Goal: Contribute content: Contribute content

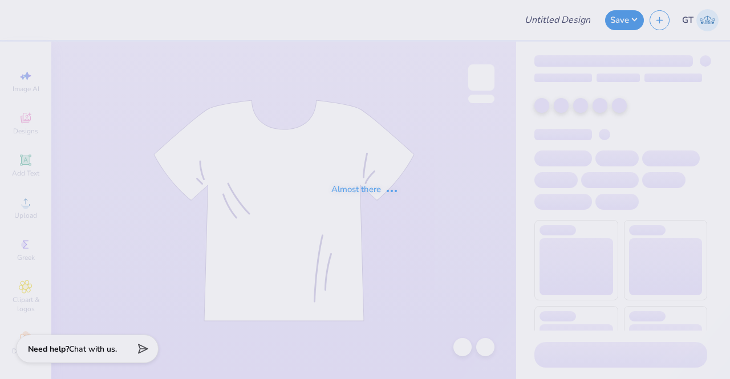
type input "sk tank"
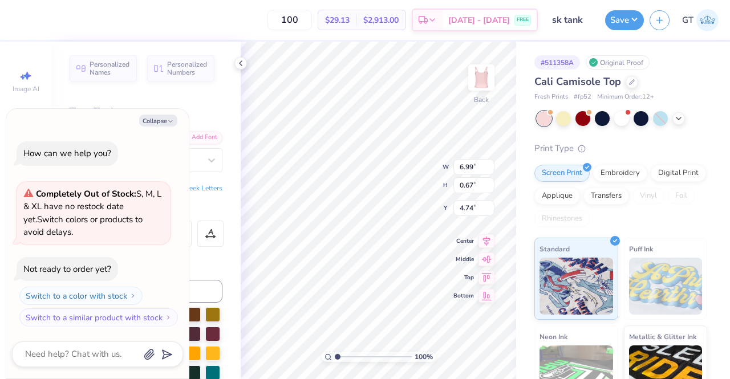
scroll to position [9, 1]
paste textarea
type textarea "x"
type textarea "SK , Here We Go Again"
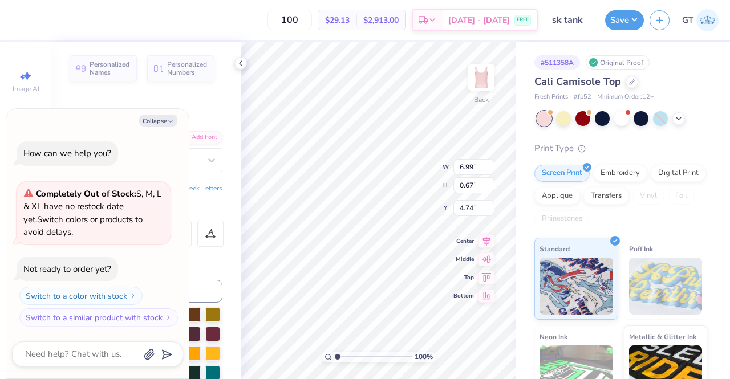
scroll to position [9, 1]
paste textarea "SK"
type textarea "x"
type textarea "SK SK , Here We Go Again"
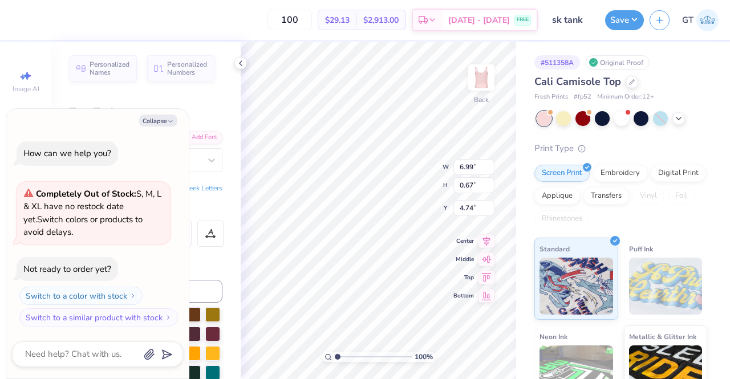
type textarea "x"
type textarea "SK SK , Here We Go Again"
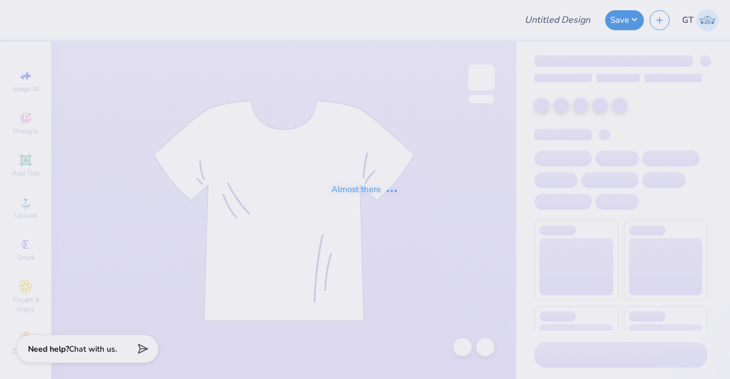
type input "Parent's Weekend"
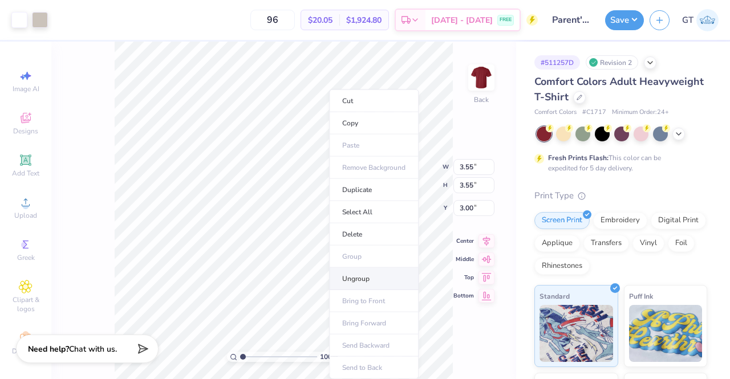
click at [367, 277] on li "Ungroup" at bounding box center [374, 279] width 90 height 22
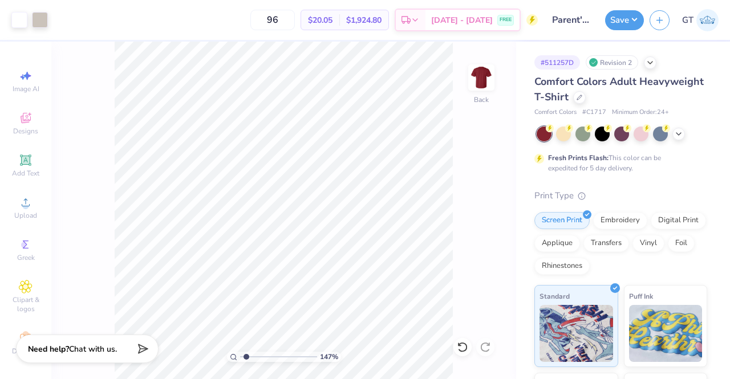
type input "1.47390638128514"
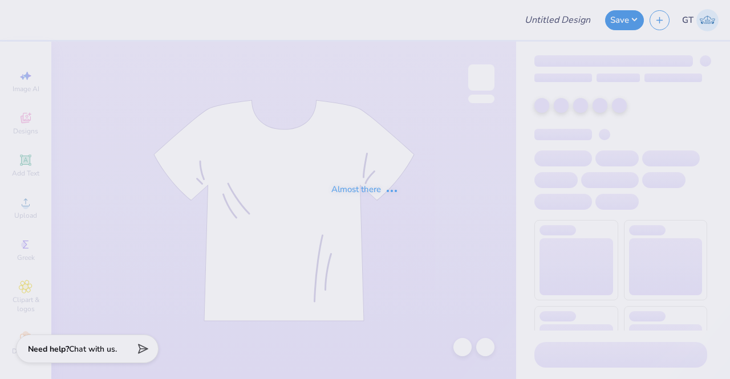
type input "Parent's Weekend"
type input "Theta Chi Fall 25 Crosswalk Tee"
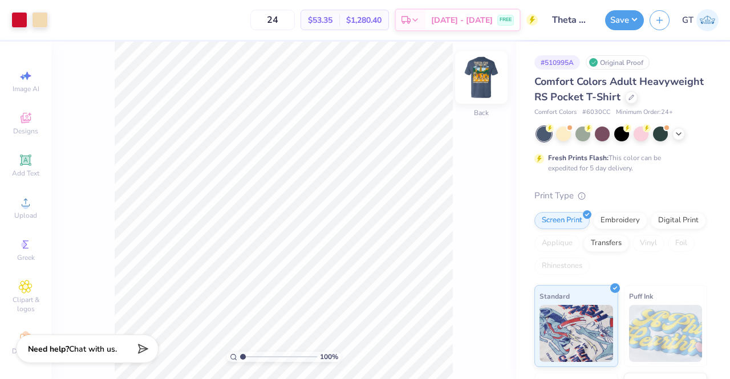
click at [474, 83] on img at bounding box center [481, 78] width 46 height 46
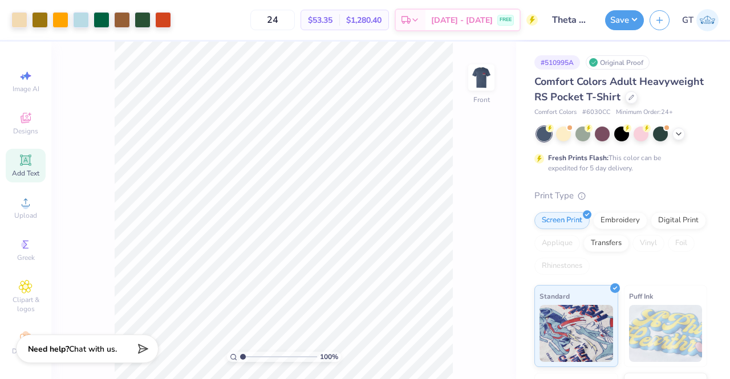
click at [23, 159] on icon at bounding box center [25, 160] width 9 height 9
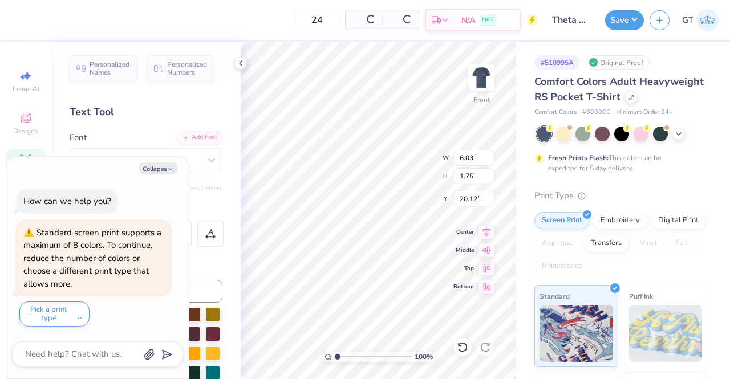
type textarea "x"
type input "20.12"
type textarea "x"
paste textarea "®"
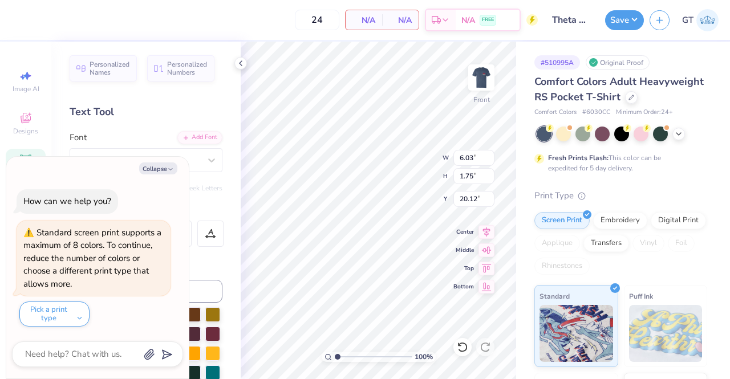
type textarea "®"
click at [157, 173] on button "Collapse" at bounding box center [158, 169] width 38 height 12
type textarea "x"
type input "1.73"
type input "1.74"
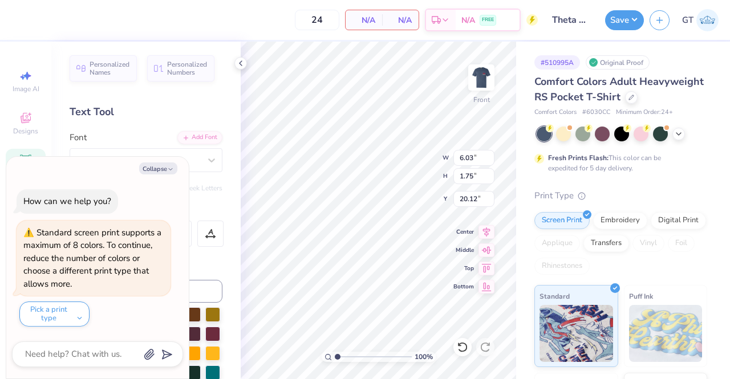
type input "20.13"
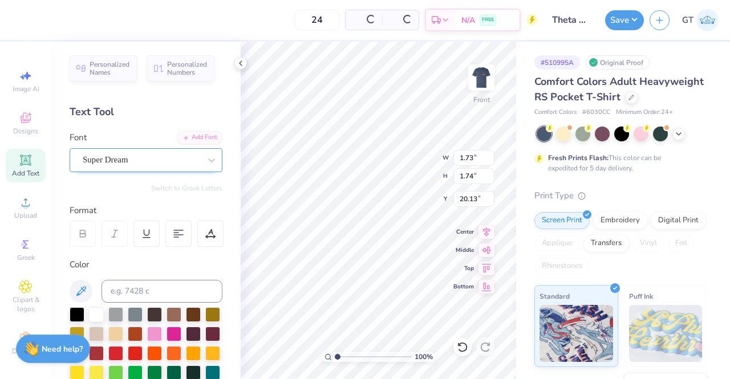
click at [174, 160] on div "Super Dream" at bounding box center [142, 160] width 120 height 18
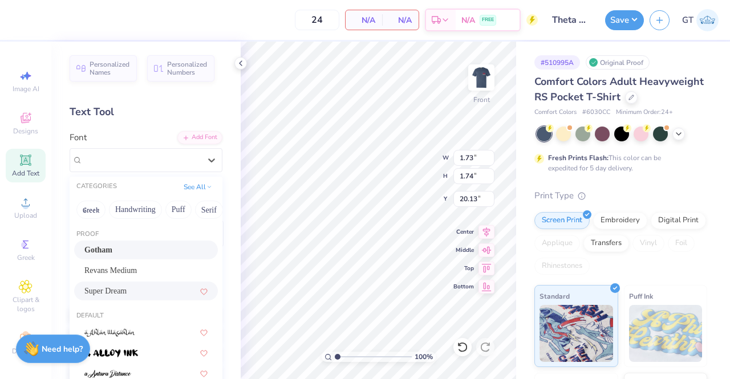
scroll to position [147, 0]
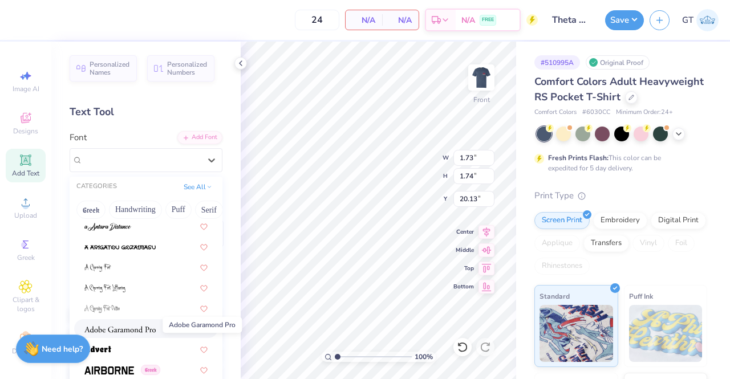
click at [154, 328] on img at bounding box center [119, 330] width 71 height 8
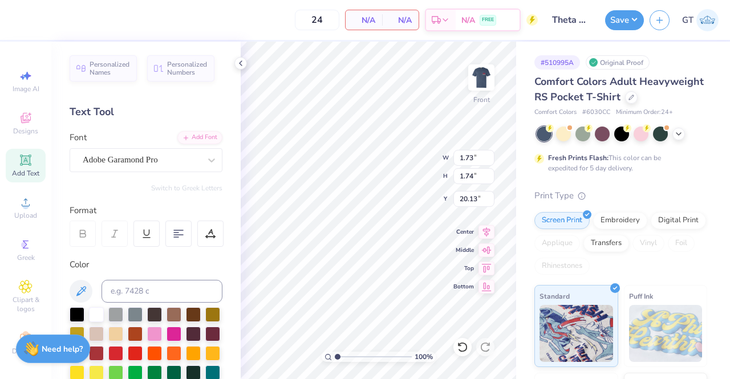
type input "0.65"
type input "0.63"
type input "20.68"
click at [137, 296] on input at bounding box center [161, 291] width 121 height 23
type input "7506"
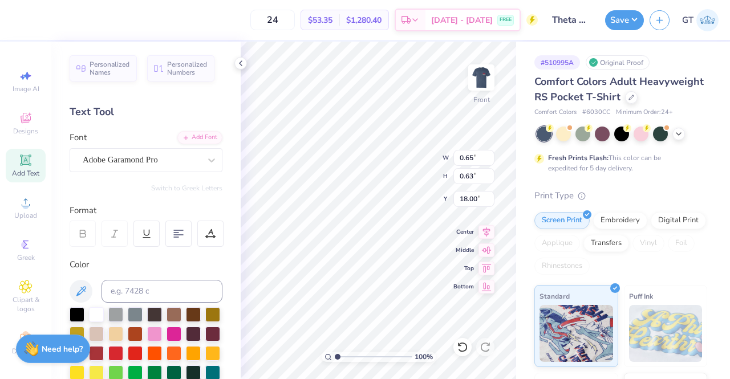
type input "18.00"
type input "2.48959656139889"
type input "0.20"
type input "0.19"
type input "2.48959656139889"
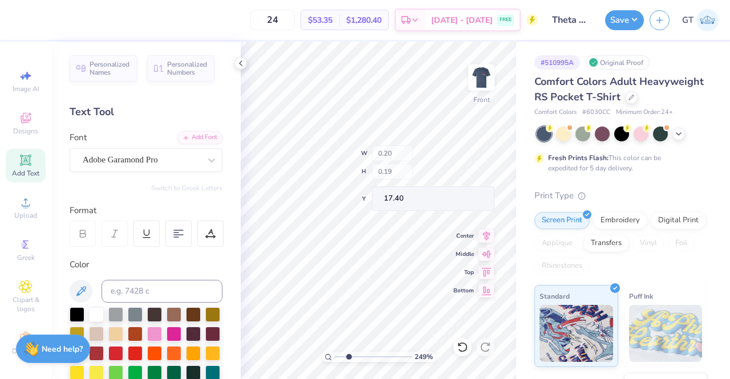
type input "17.38"
type input "4.23561161631231"
type input "0.18"
type input "17.40"
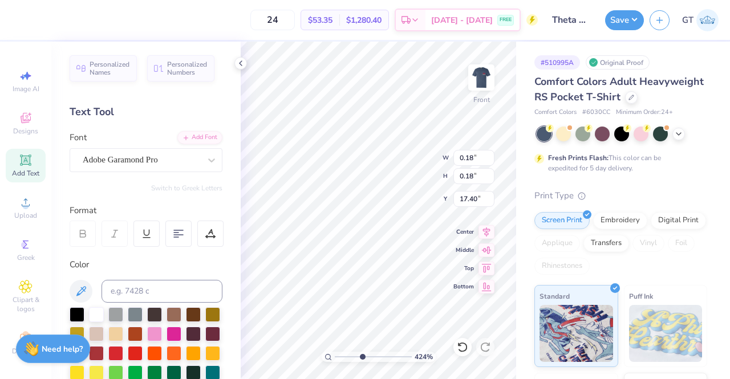
type input "4.23561161631231"
type input "0.13"
type input "17.45"
type input "4.23561161631231"
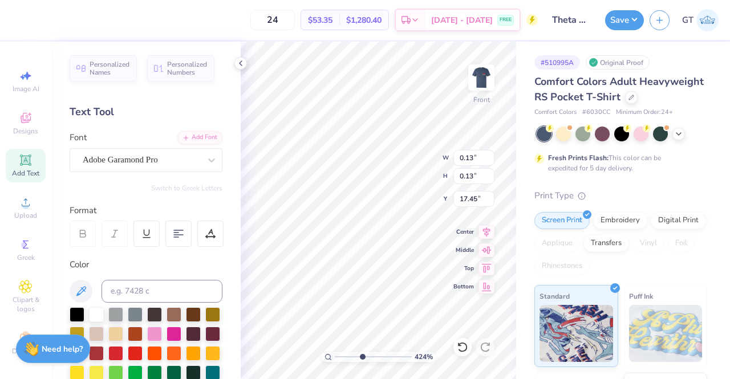
type input "17.41"
type input "2.18634293762078"
type input "17.41"
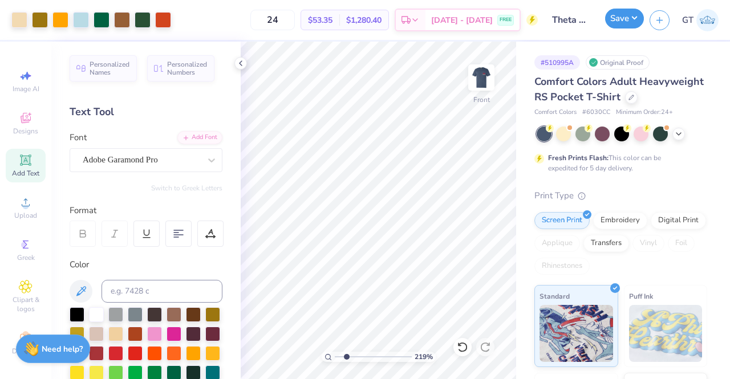
click at [614, 21] on button "Save" at bounding box center [624, 19] width 39 height 20
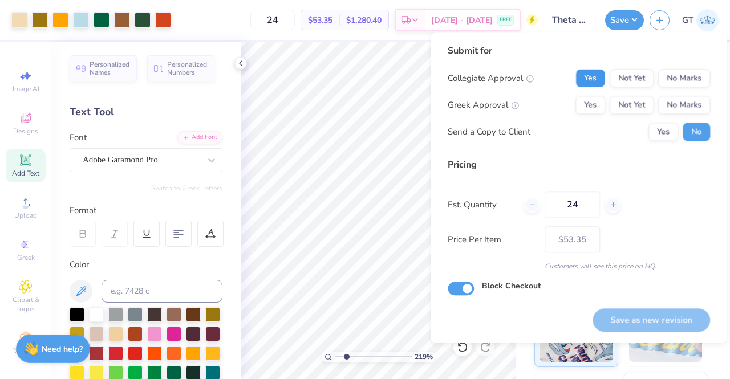
click at [590, 78] on button "Yes" at bounding box center [590, 78] width 30 height 18
click at [594, 108] on button "Yes" at bounding box center [590, 105] width 30 height 18
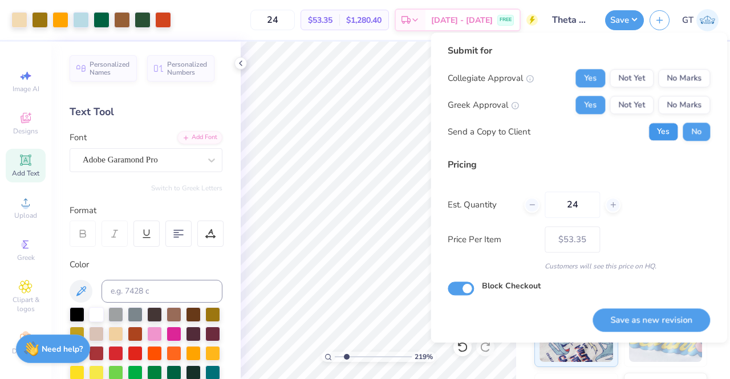
click at [673, 132] on button "Yes" at bounding box center [663, 132] width 30 height 18
type input "2.18634293762078"
click at [624, 323] on button "Save as new revision" at bounding box center [650, 319] width 117 height 23
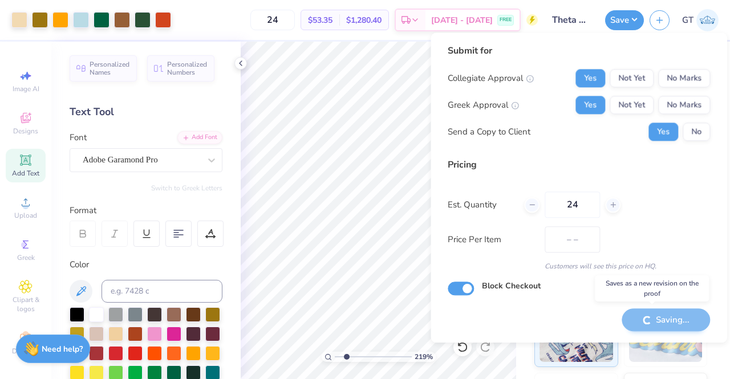
type input "$53.35"
type input "2.18634293762078"
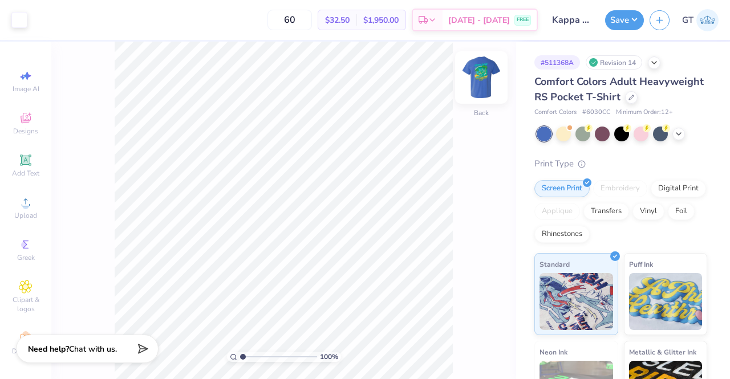
click at [481, 82] on img at bounding box center [481, 78] width 46 height 46
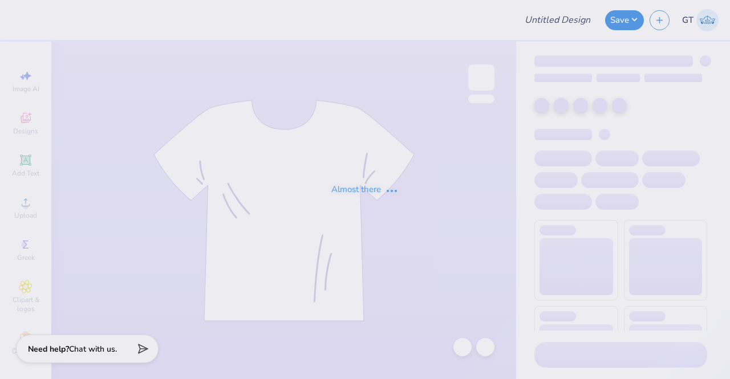
type input "AGD Parents weekend Drop"
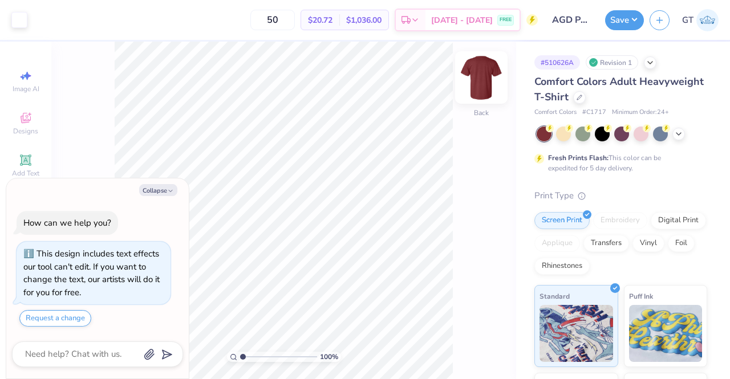
click at [484, 79] on img at bounding box center [481, 78] width 46 height 46
click at [474, 81] on img at bounding box center [481, 78] width 46 height 46
type textarea "x"
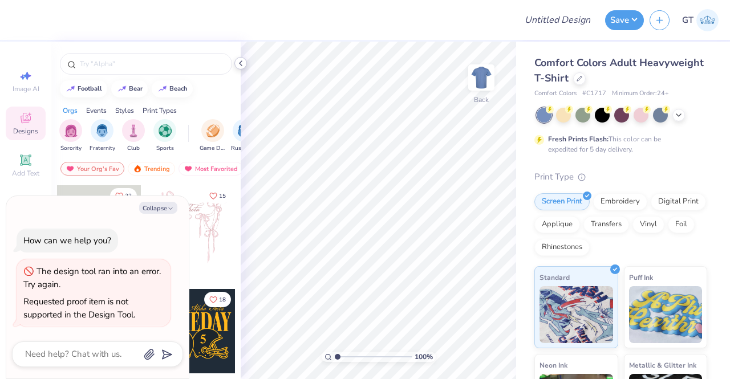
click at [242, 66] on icon at bounding box center [240, 63] width 9 height 9
type textarea "x"
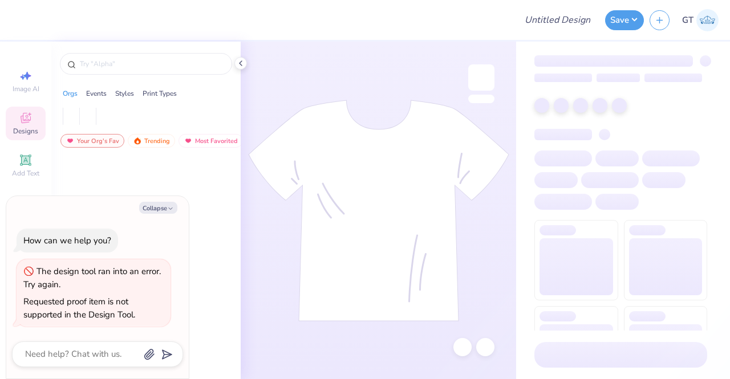
type textarea "x"
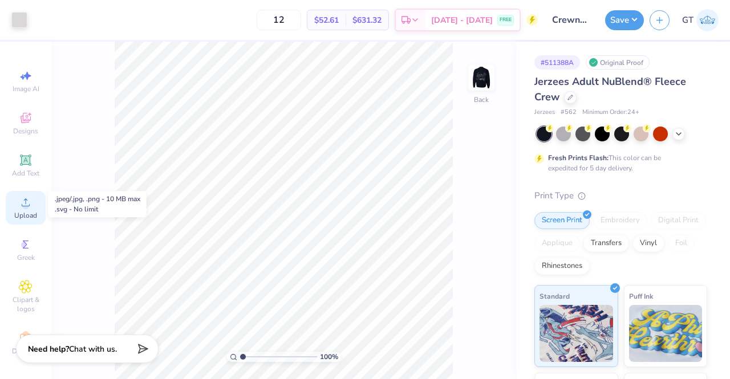
click at [22, 203] on circle at bounding box center [25, 206] width 6 height 6
click at [19, 164] on icon at bounding box center [26, 160] width 14 height 14
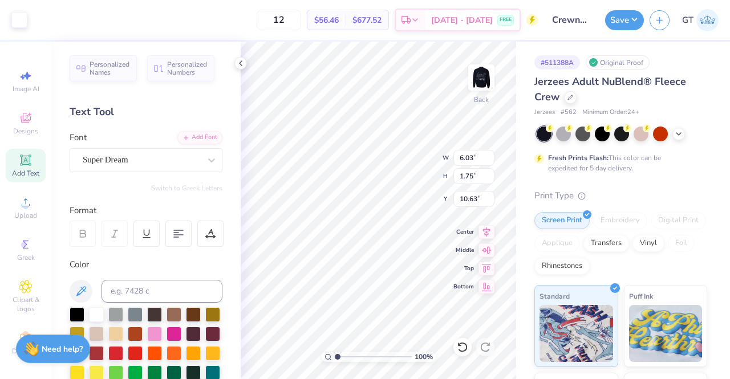
scroll to position [9, 1]
type textarea "®"
click at [139, 151] on div "Super Dream" at bounding box center [142, 160] width 120 height 18
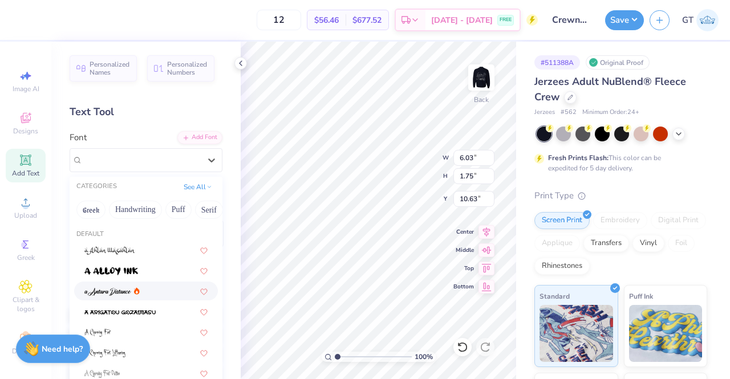
scroll to position [122, 0]
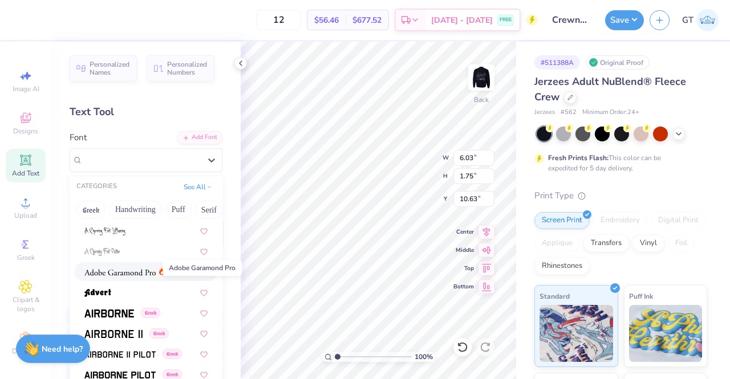
click at [125, 271] on img at bounding box center [119, 273] width 71 height 8
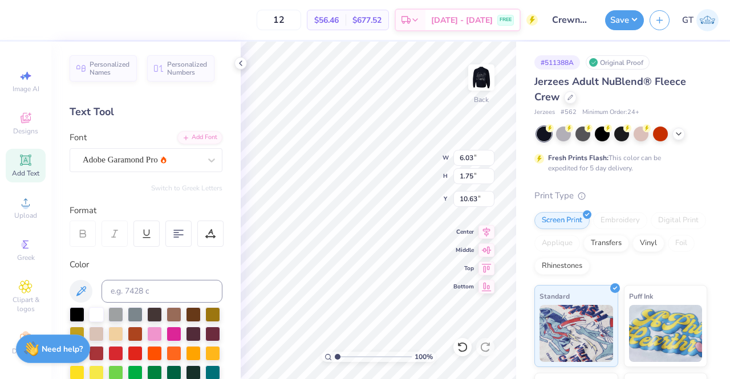
scroll to position [9, 1]
type input "1.72927783928969"
type input "4.66"
type input "3.58353247830064"
type input "0.14"
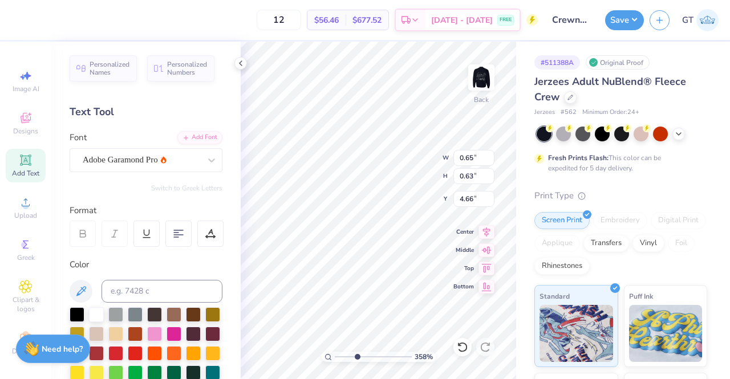
type input "0.13"
type input "3.58353247830064"
type input "3.78"
type input "3.58353247830064"
type input "0.09"
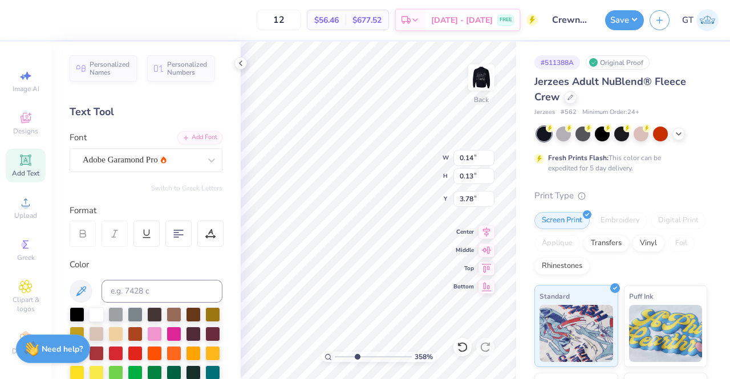
type input "0.09"
type input "3.83"
type input "3.58353247830064"
type input "0.13"
type input "0.12"
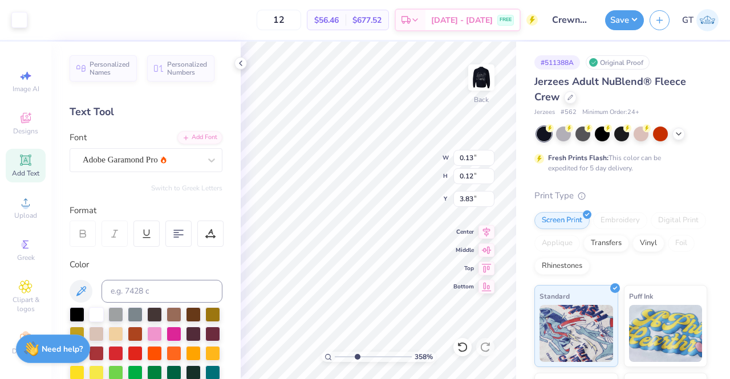
type input "3.58353247830064"
click at [160, 291] on input at bounding box center [161, 291] width 121 height 23
type input "cool gray 1"
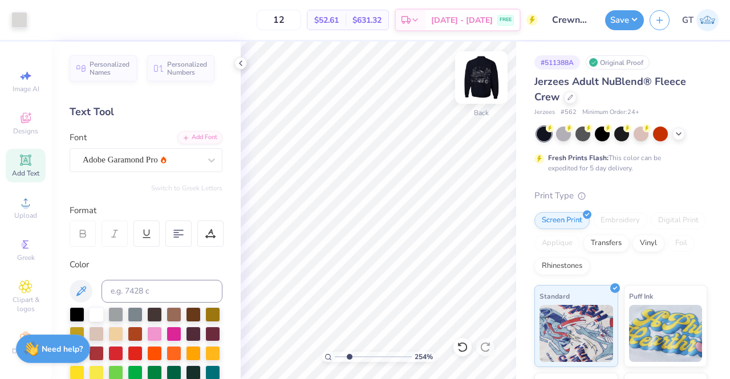
click at [474, 82] on img at bounding box center [481, 78] width 46 height 46
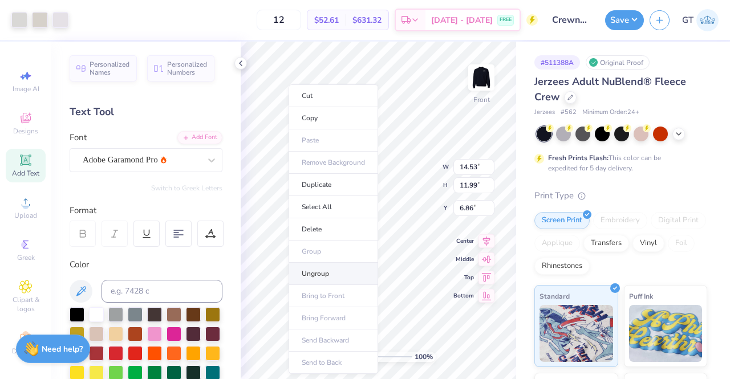
click at [351, 272] on li "Ungroup" at bounding box center [334, 274] width 90 height 22
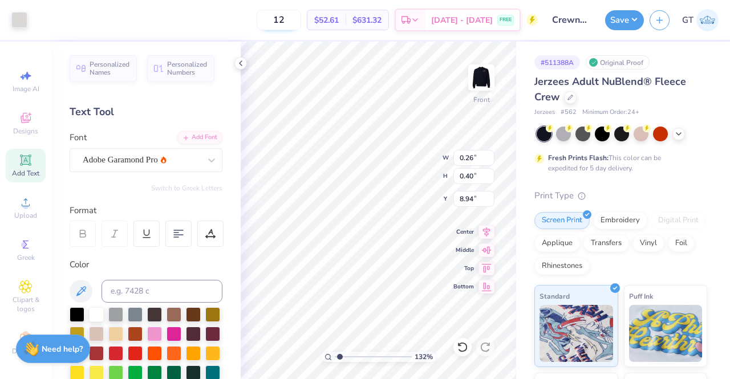
type input "1.31747479077345"
type input "0.21"
type input "0.32"
type input "1.31747479077345"
type input "0.27"
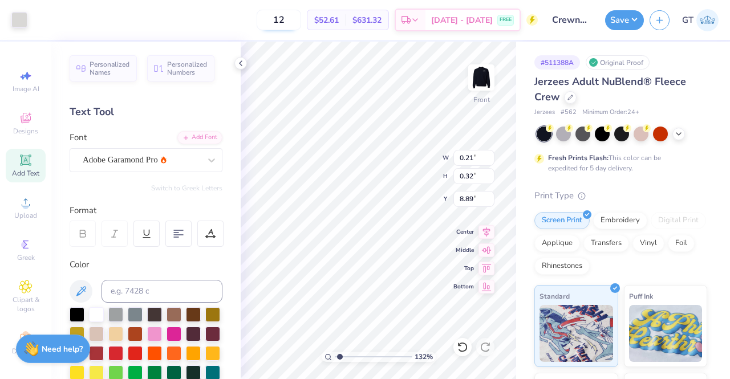
type input "0.43"
type input "8.89"
type input "1.31747479077345"
type input "0.18"
type input "0.28"
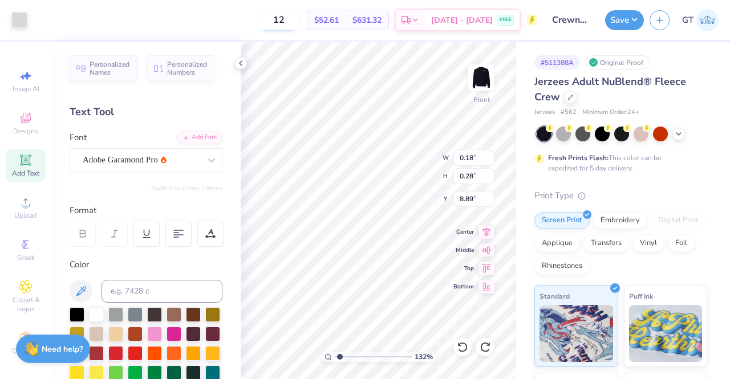
type input "1.31747479077345"
type input "0.23"
type input "0.36"
type input "1.31747479077345"
type input "0.30"
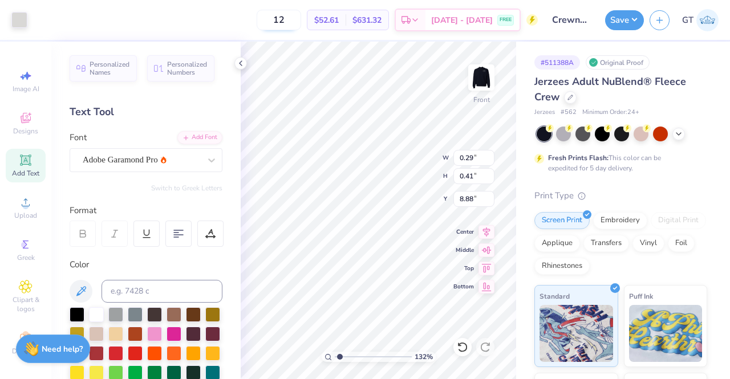
type input "0.42"
type input "1.31747479077345"
type input "0.25"
type input "0.36"
type input "1.31747479077345"
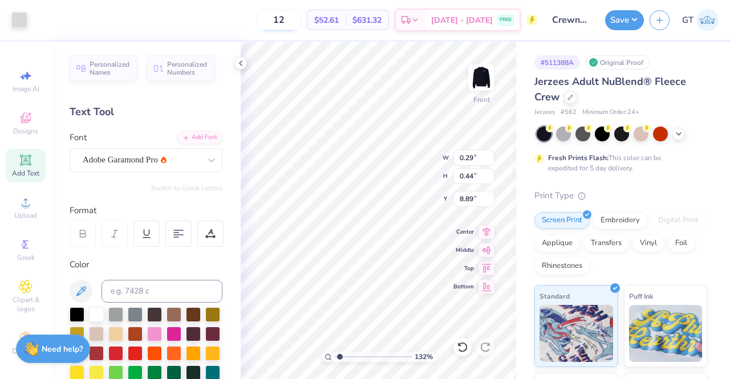
type input "0.22"
type input "0.32"
type input "1.31747479077345"
type input "0.20"
type input "0.33"
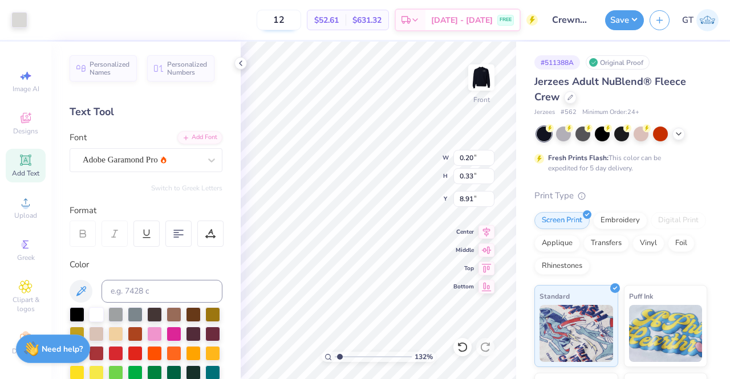
type input "1.31747479077345"
type input "4.62"
type input "0.90"
type input "6.86"
type input "1.31747479077345"
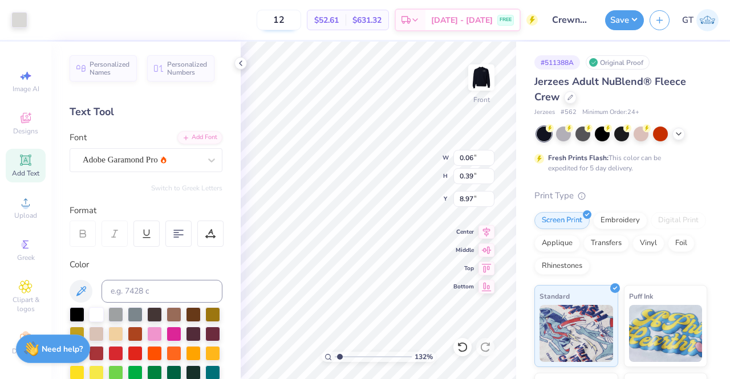
type input "0.04"
type input "0.28"
type input "1.31747479077345"
type input "0.15"
type input "0.39"
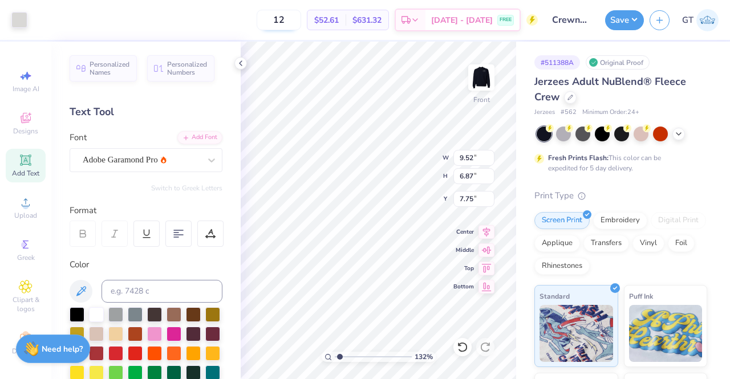
type input "9.00"
type input "1.31747479077345"
type input "0.10"
type input "0.26"
type input "2.18600971958781"
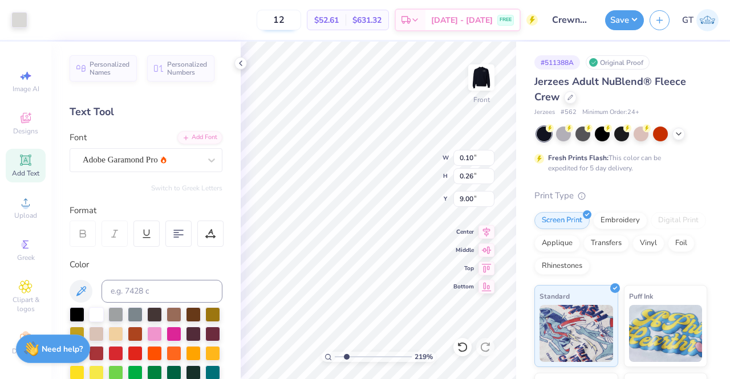
type input "0.15"
type input "0.38"
type input "2.18600971958781"
type input "0.05"
type input "0.37"
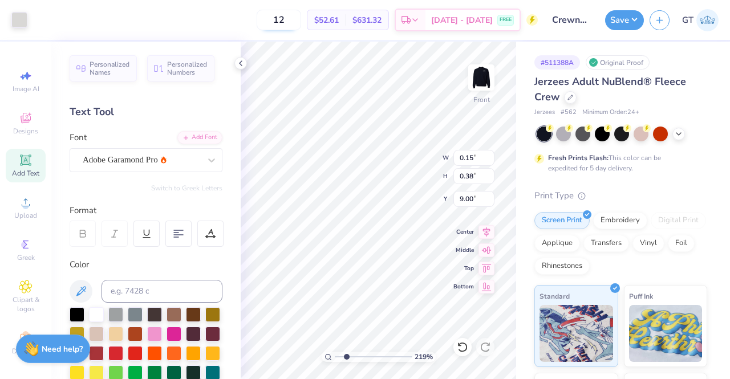
type input "2.18600971958781"
type input "9.52"
type input "6.87"
type input "7.75"
type input "2.18600971958781"
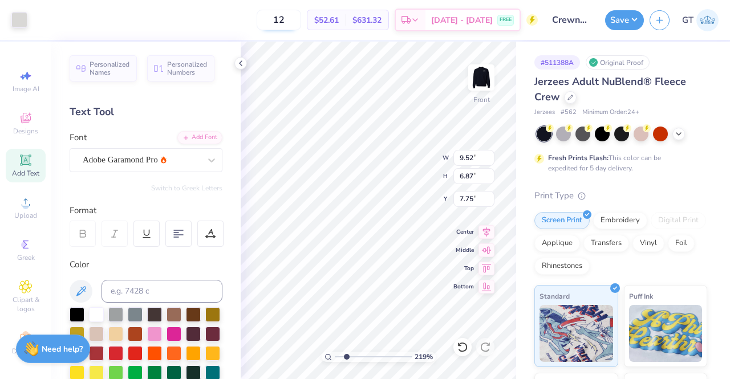
type input "0.20"
type input "0.33"
type input "8.91"
type input "2.18600971958781"
type input "9.52"
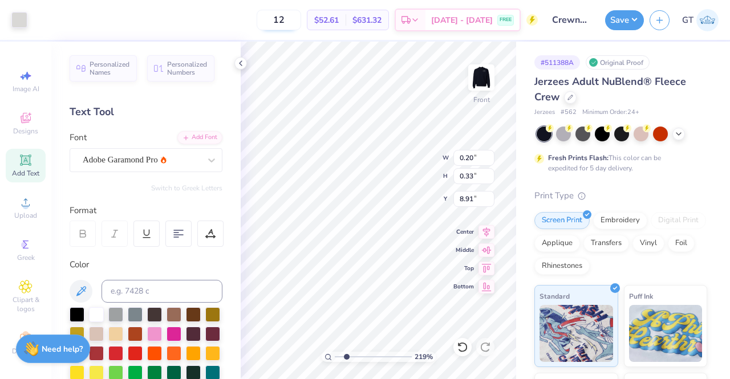
type input "6.87"
type input "7.75"
type input "2.18600971958781"
type input "0.20"
type input "0.33"
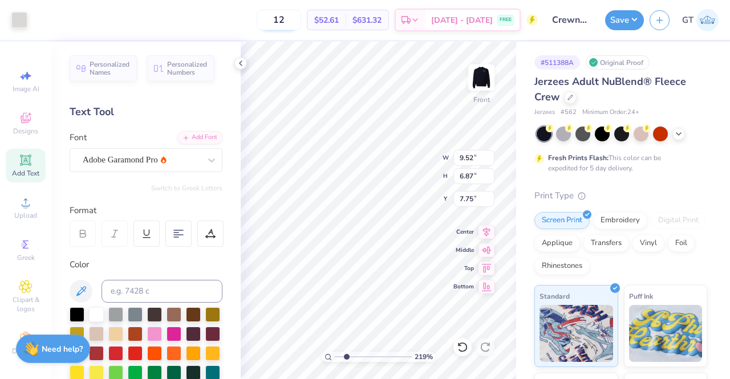
type input "8.97"
type input "2.18600971958781"
type input "0.15"
type input "0.38"
type input "9.00"
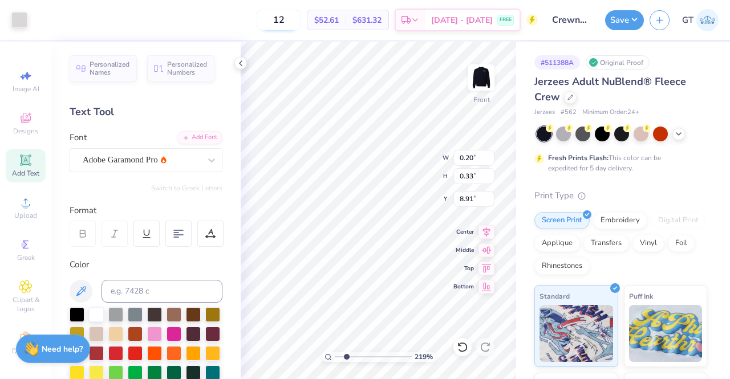
type input "2.18600971958781"
type input "8.97"
type input "2.18600971958781"
type input "8.97"
type input "2.18600971958781"
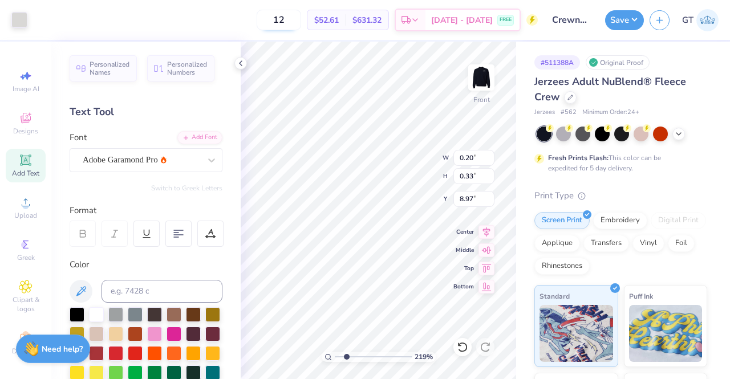
type input "8.82"
type input "3.88419247062131"
type input "8.96"
type input "3.88419247062131"
type input "0.20"
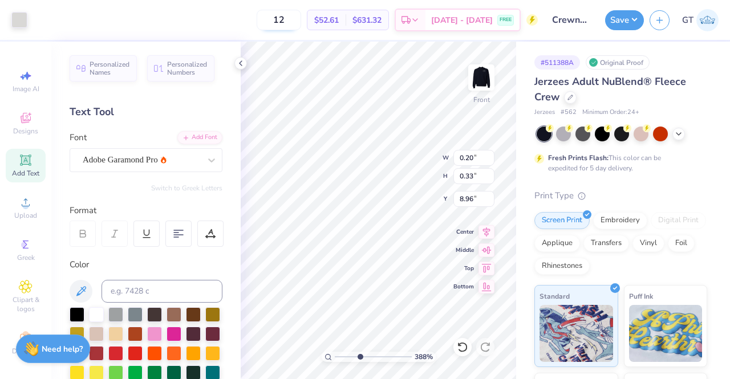
type input "0.33"
type input "8.82"
type input "3.88419247062131"
type input "8.97"
type input "3.88419247062131"
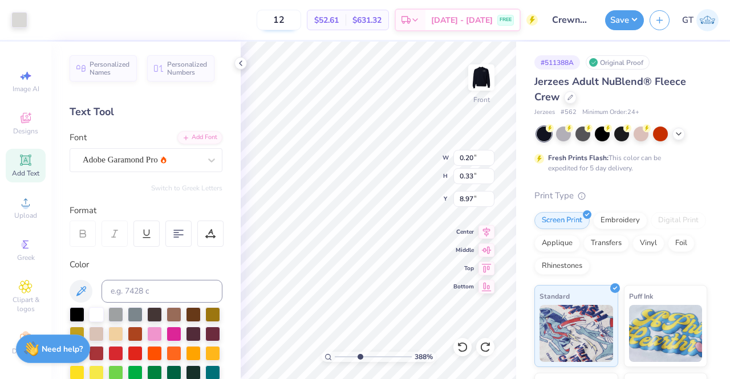
type input "8.87"
type input "3.88419247062131"
type input "8.97"
type input "3.88419247062131"
type input "8.91"
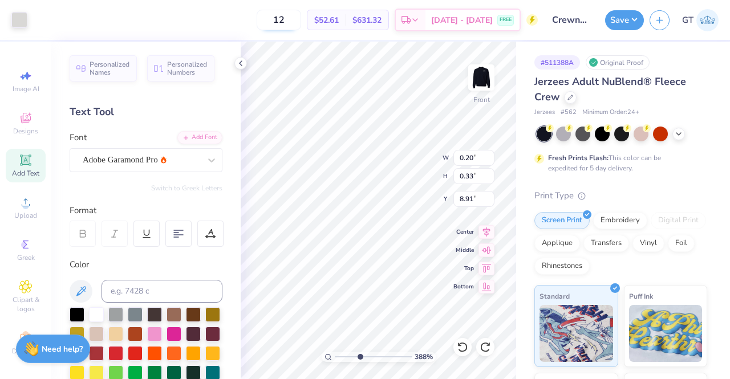
type input "3.88419247062131"
type input "4.56"
type input "1.45"
type input "8.35"
type input "3.88419247062131"
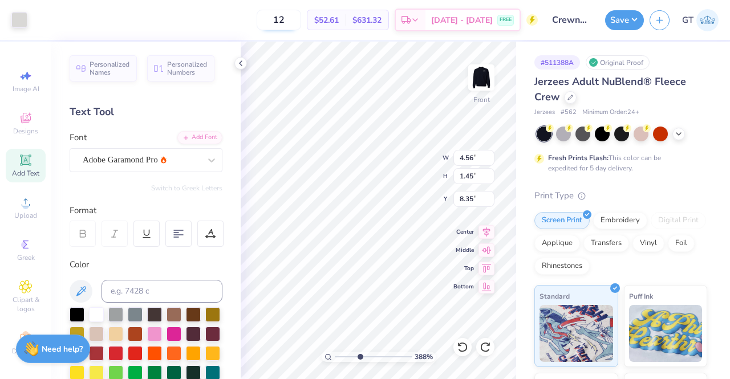
type input "0.22"
type input "0.32"
type input "8.89"
type input "3.88419247062131"
type input "8.83"
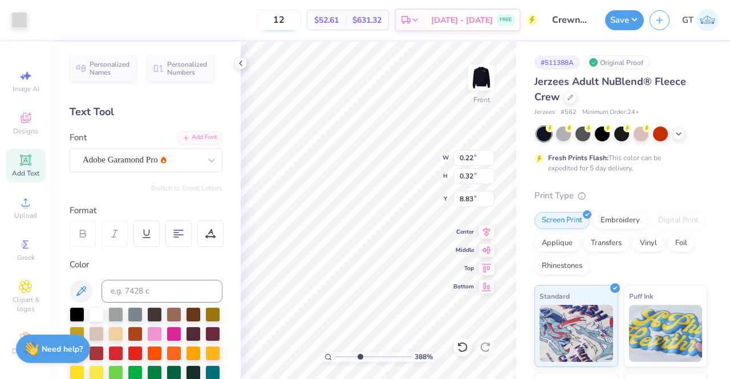
type input "3.88419247062131"
type input "8.89"
type input "3.88419247062131"
type input "0.05"
type input "0.37"
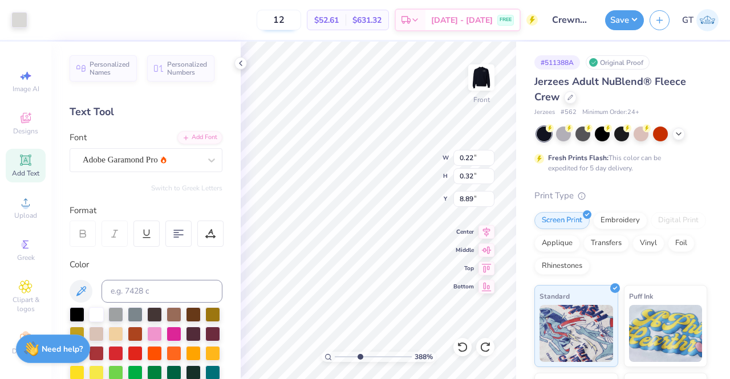
type input "8.97"
type input "3.88419247062131"
type input "8.87"
type input "3.88419247062131"
type input "0.15"
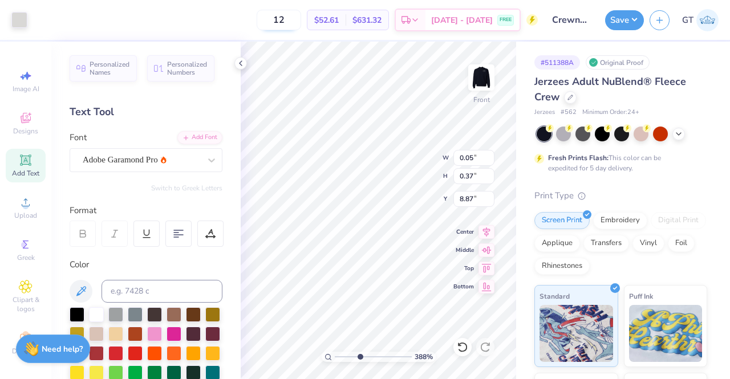
type input "0.38"
type input "9.00"
type input "3.88419247062131"
type input "8.87"
type input "3.88419247062131"
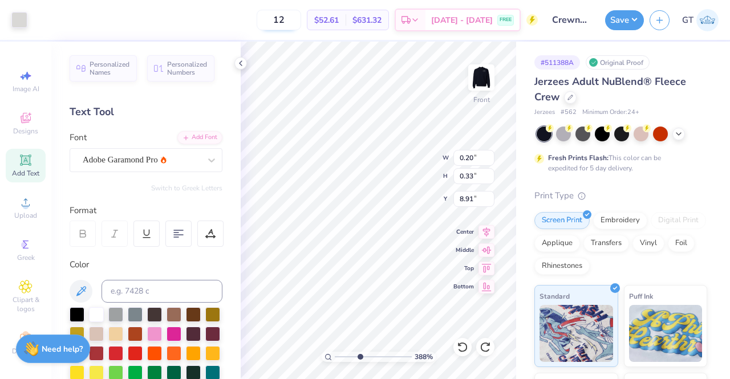
type input "0.22"
type input "0.36"
type input "8.89"
type input "3.88419247062131"
type input "0.14"
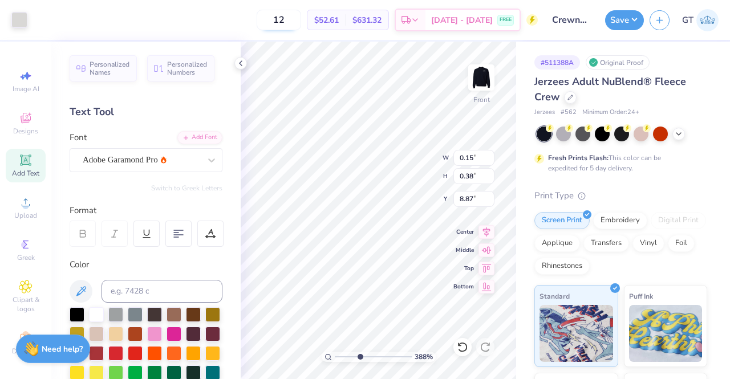
type input "0.36"
type input "3.88419247062131"
type input "8.87"
type input "3.88419247062131"
type input "9.52"
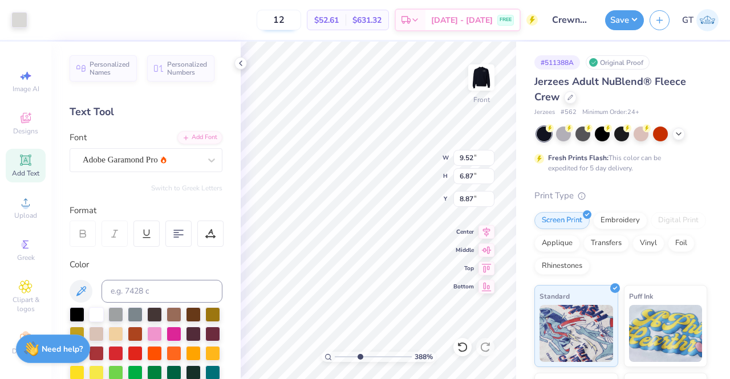
type input "6.87"
type input "7.75"
type input "3.88419247062131"
type input "0.22"
type input "0.32"
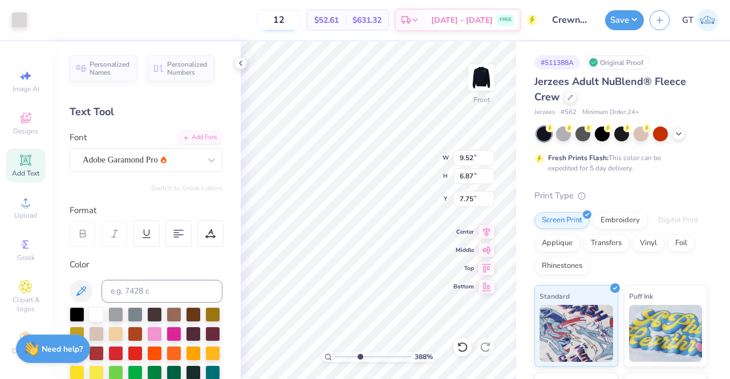
type input "8.87"
type input "3.88419247062131"
type input "0.34"
type input "3.88419247062131"
type input "8.89"
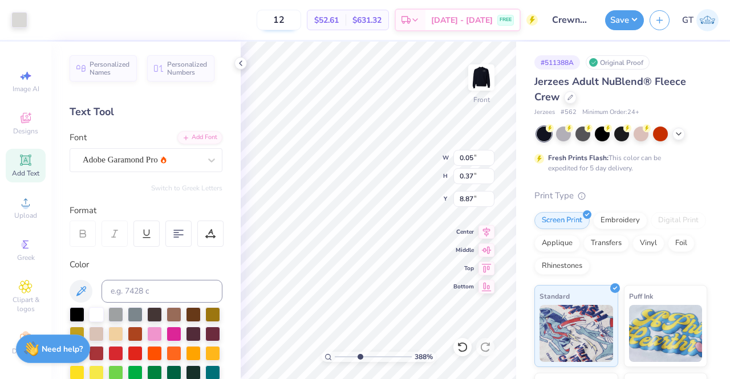
type input "3.88419247062131"
type input "4.56"
type input "1.45"
type input "8.35"
type input "3.88419247062131"
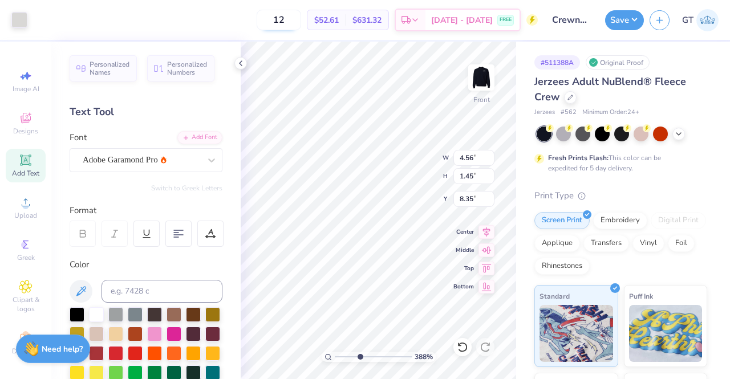
type input "0.05"
type input "0.37"
type input "8.87"
type input "3.88419247062131"
type input "0.37"
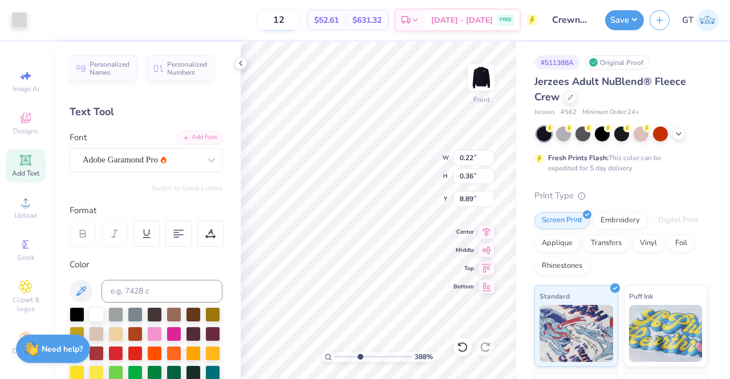
type input "8.88"
type input "3.88419247062131"
type input "0.25"
type input "0.37"
type input "3.88419247062131"
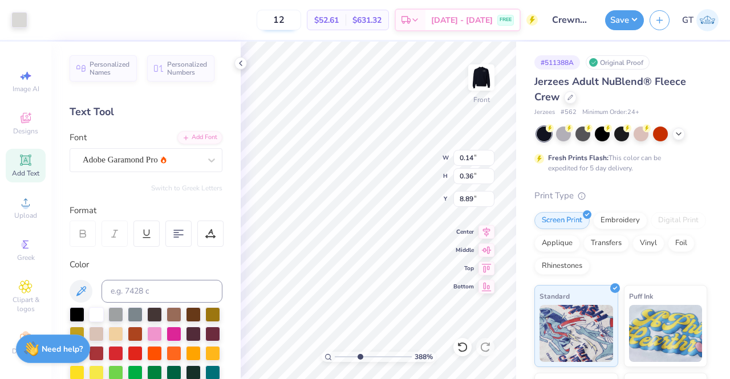
type input "0.15"
type input "0.39"
type input "8.86"
type input "3.88419247062131"
type input "0.15"
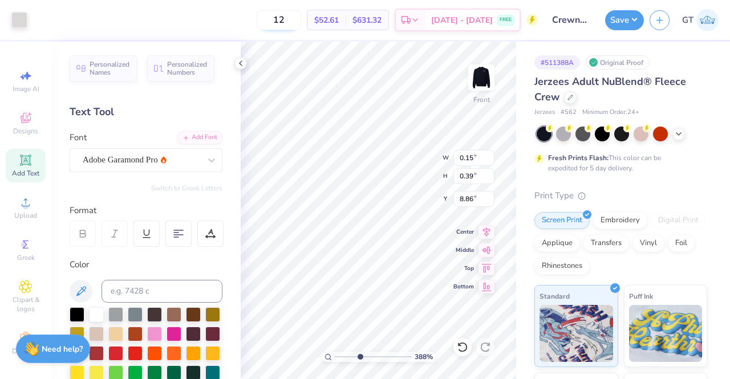
type input "0.39"
type input "8.86"
type input "3.88419247062131"
type input "8.87"
type input "3.88419247062131"
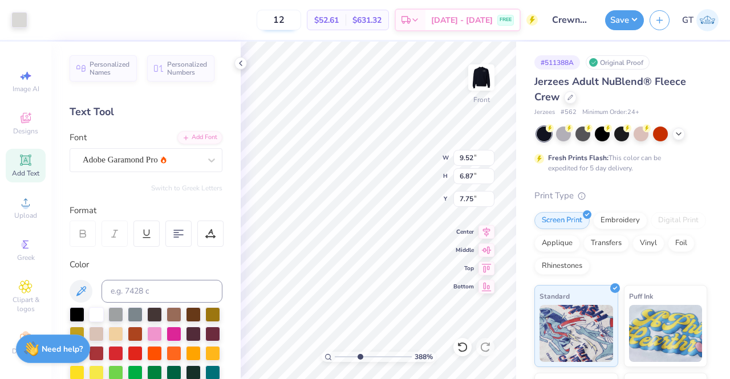
type input "7.71"
type input "3.88419247062131"
type input "7.75"
type input "3.88419247062131"
type input "7.71"
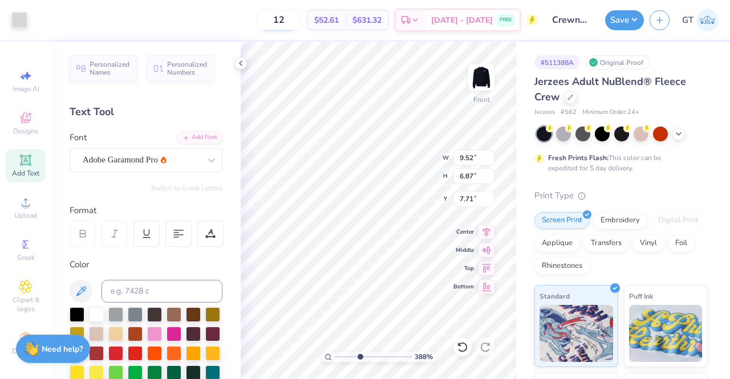
type input "3.88419247062131"
type input "7.75"
type input "3.88419247062131"
type input "0.05"
type input "0.37"
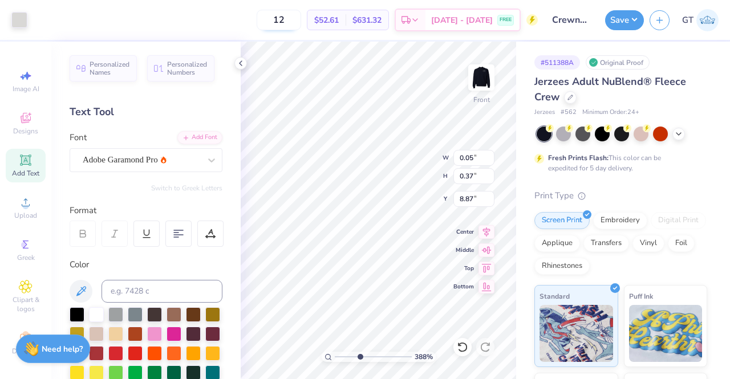
type input "8.87"
type input "3.88419247062131"
type input "0.22"
type input "0.34"
type input "3.88419247062131"
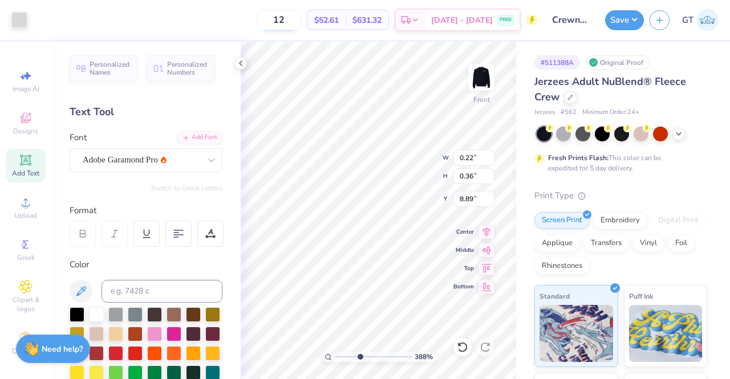
type input "0.17"
type input "0.27"
type input "8.97"
type input "3.88419247062131"
type input "0.04"
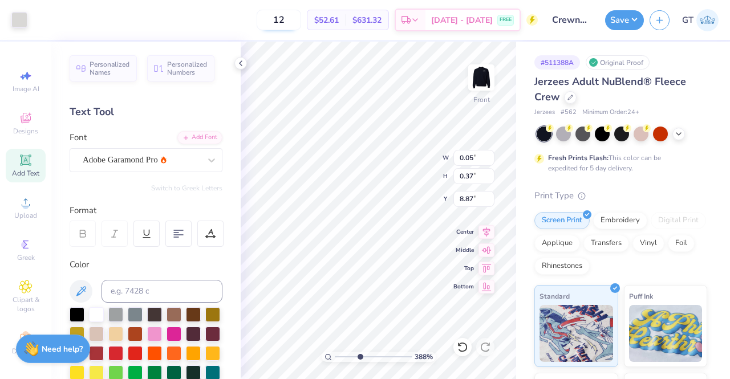
type input "0.27"
type input "8.98"
type input "3.88419247062131"
type input "0.18"
type input "0.27"
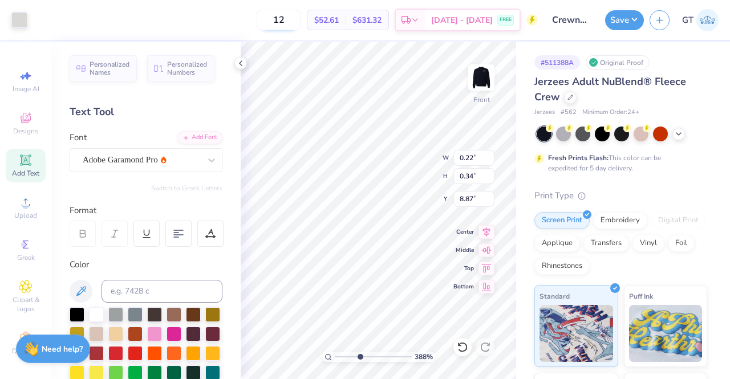
type input "8.94"
type input "3.88419247062131"
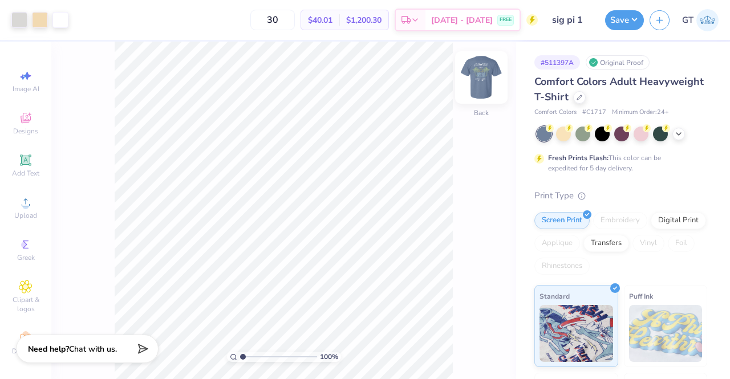
click at [481, 87] on img at bounding box center [481, 78] width 46 height 46
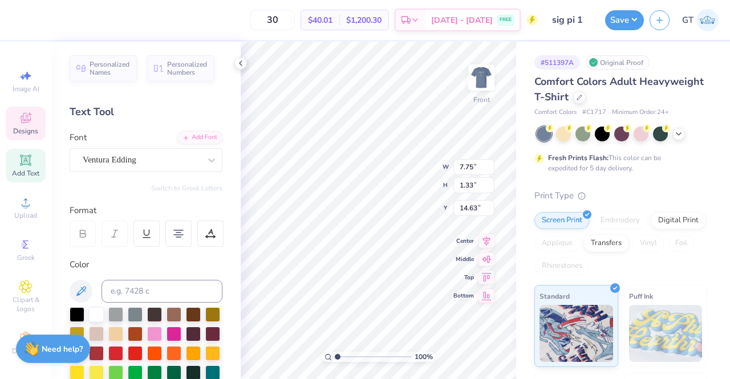
scroll to position [9, 3]
paste textarea "CALIFORNIA"
type textarea "[GEOGRAPHIC_DATA], [US_STATE]"
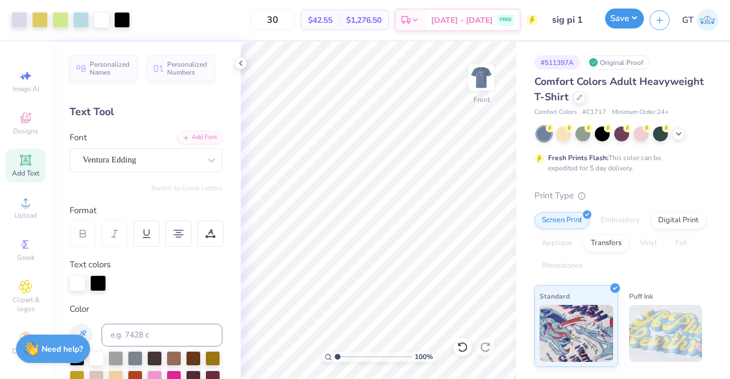
click at [610, 25] on button "Save" at bounding box center [624, 19] width 39 height 20
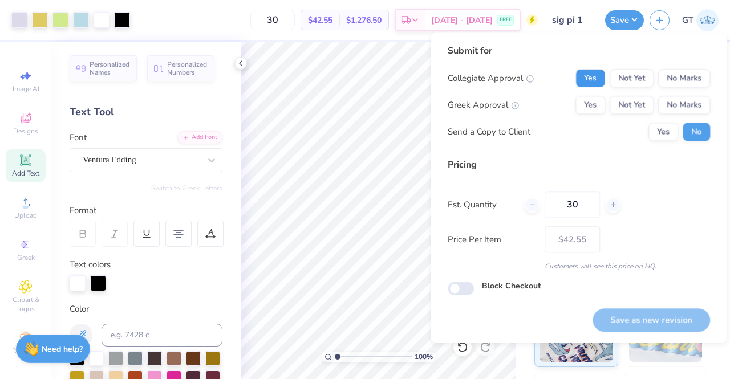
click at [584, 84] on button "Yes" at bounding box center [590, 78] width 30 height 18
click at [681, 85] on button "No Marks" at bounding box center [684, 78] width 52 height 18
click at [600, 109] on button "Yes" at bounding box center [590, 105] width 30 height 18
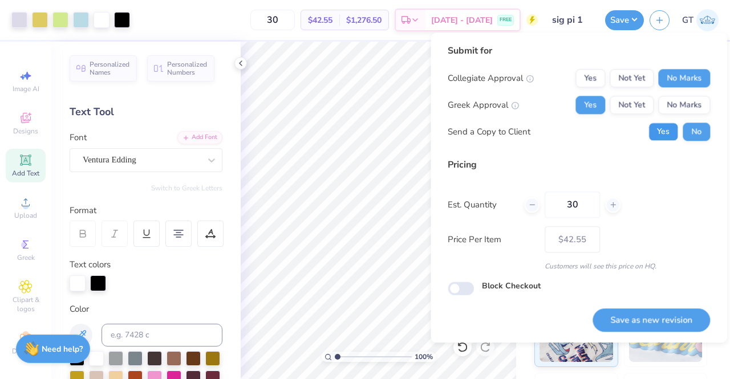
click at [661, 132] on button "Yes" at bounding box center [663, 132] width 30 height 18
click at [674, 320] on button "Save as new revision" at bounding box center [650, 319] width 117 height 23
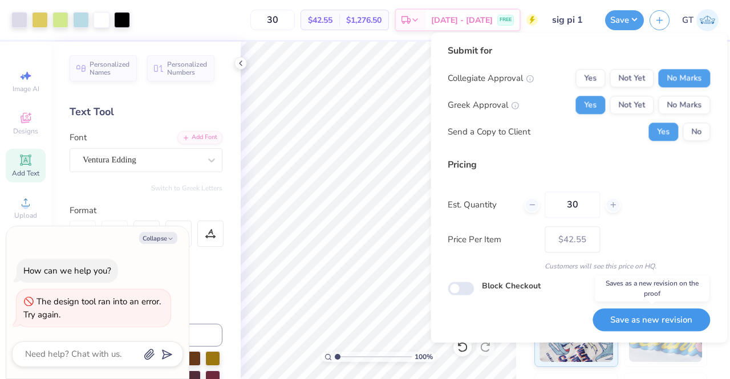
click at [657, 316] on button "Save as new revision" at bounding box center [650, 319] width 117 height 23
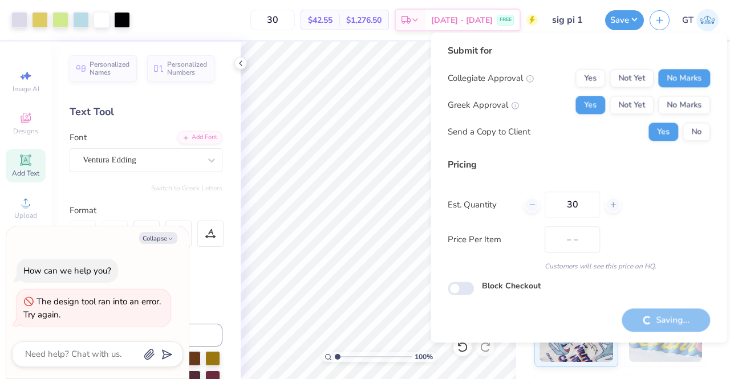
type input "$42.55"
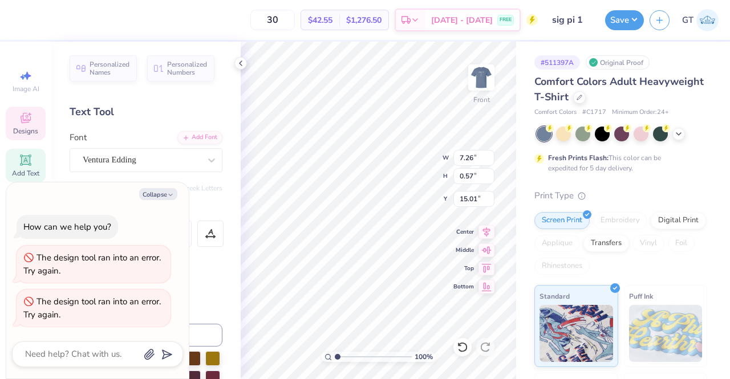
scroll to position [9, 2]
type textarea "x"
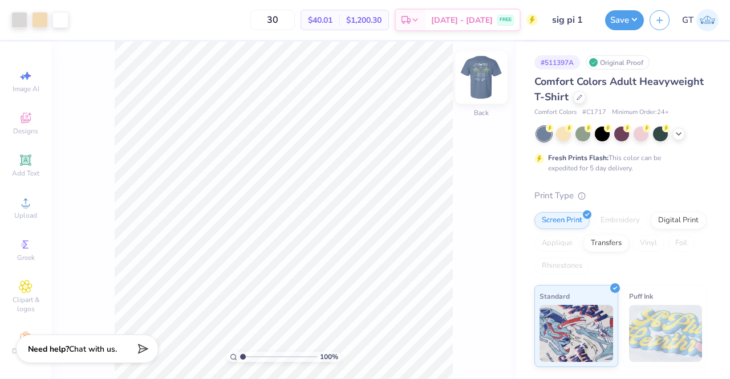
click at [471, 74] on img at bounding box center [481, 78] width 46 height 46
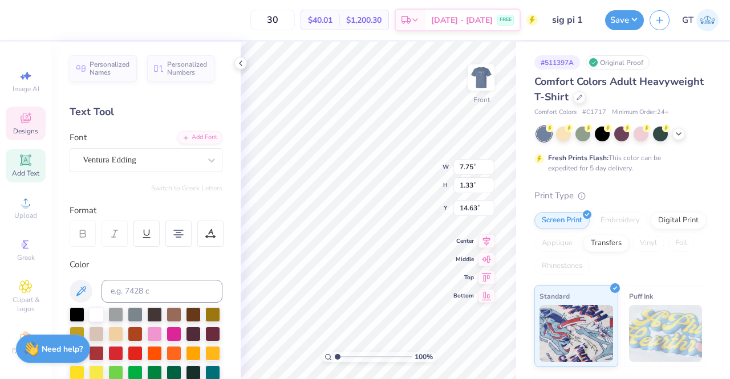
scroll to position [9, 3]
paste textarea "[GEOGRAPHIC_DATA], [US_STATE]"
type textarea "[GEOGRAPHIC_DATA], [US_STATE]"
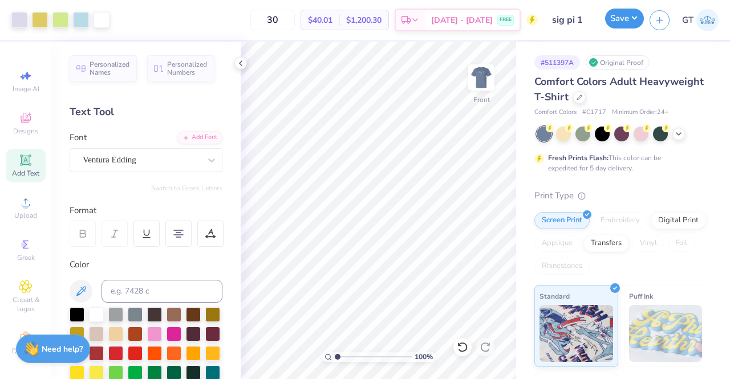
click at [631, 12] on button "Save" at bounding box center [624, 19] width 39 height 20
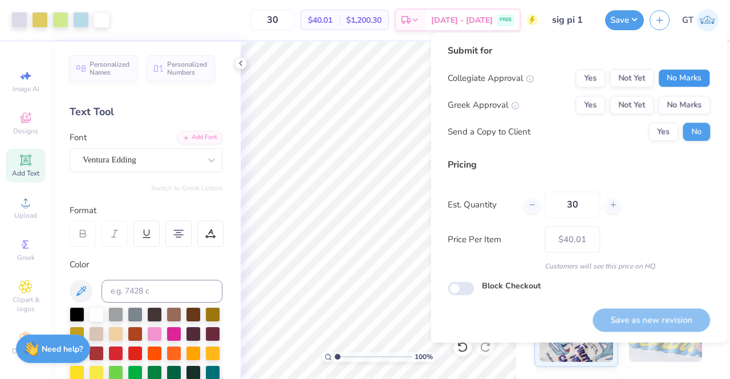
click at [673, 75] on button "No Marks" at bounding box center [684, 78] width 52 height 18
click at [594, 102] on button "Yes" at bounding box center [590, 105] width 30 height 18
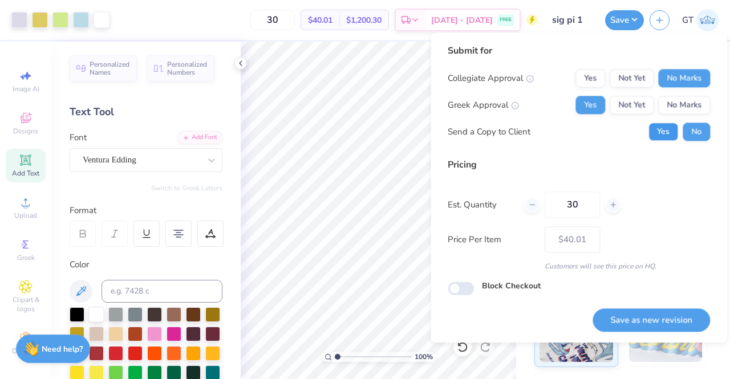
click at [652, 127] on button "Yes" at bounding box center [663, 132] width 30 height 18
click at [660, 319] on button "Save as new revision" at bounding box center [650, 319] width 117 height 23
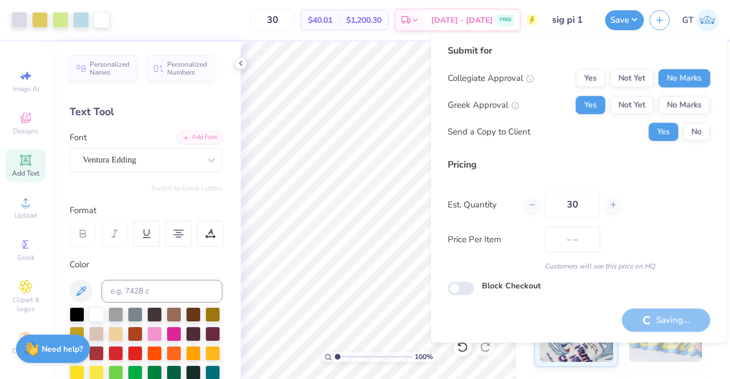
type input "$40.01"
